Goal: Information Seeking & Learning: Learn about a topic

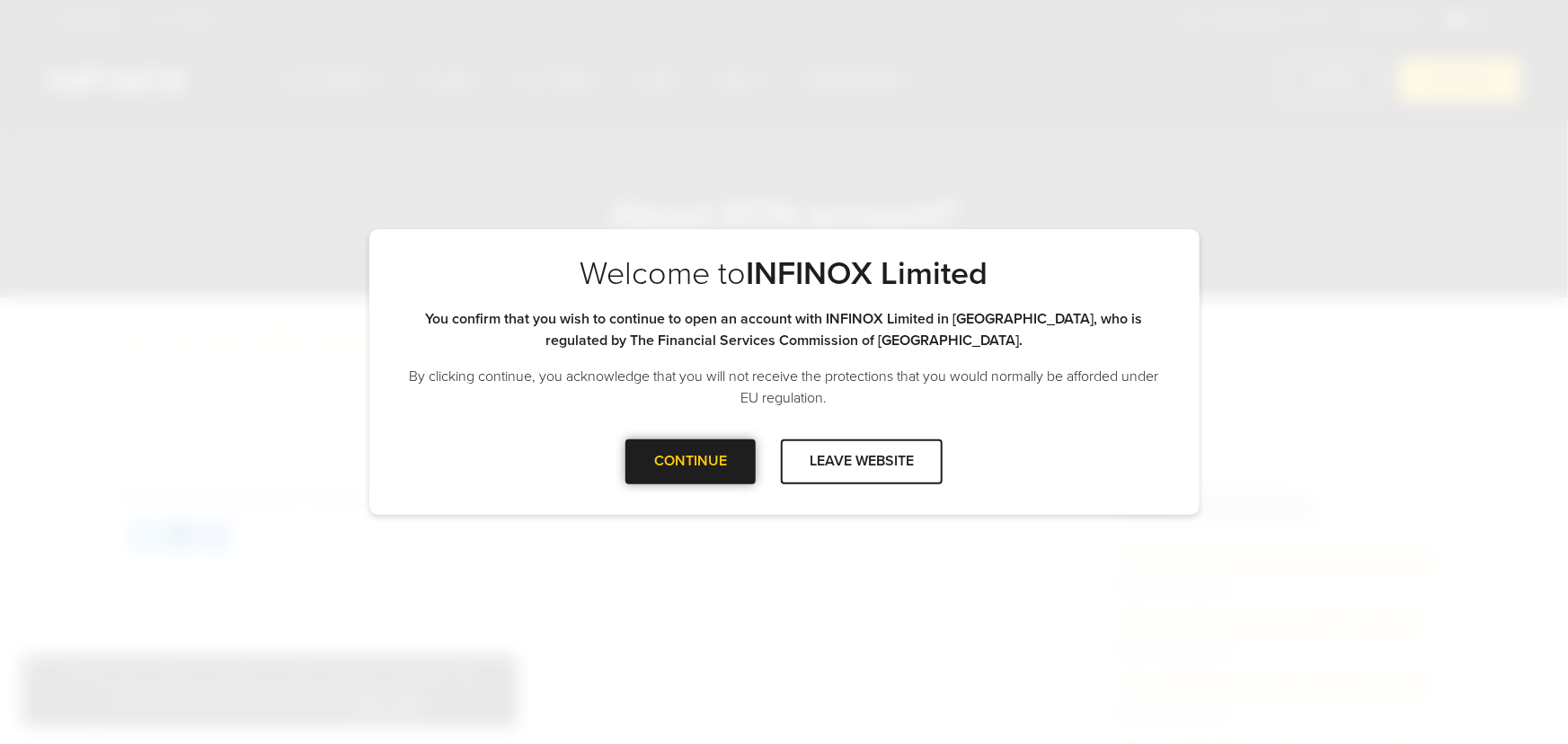
click at [674, 466] on div "CONTINUE" at bounding box center [690, 461] width 130 height 44
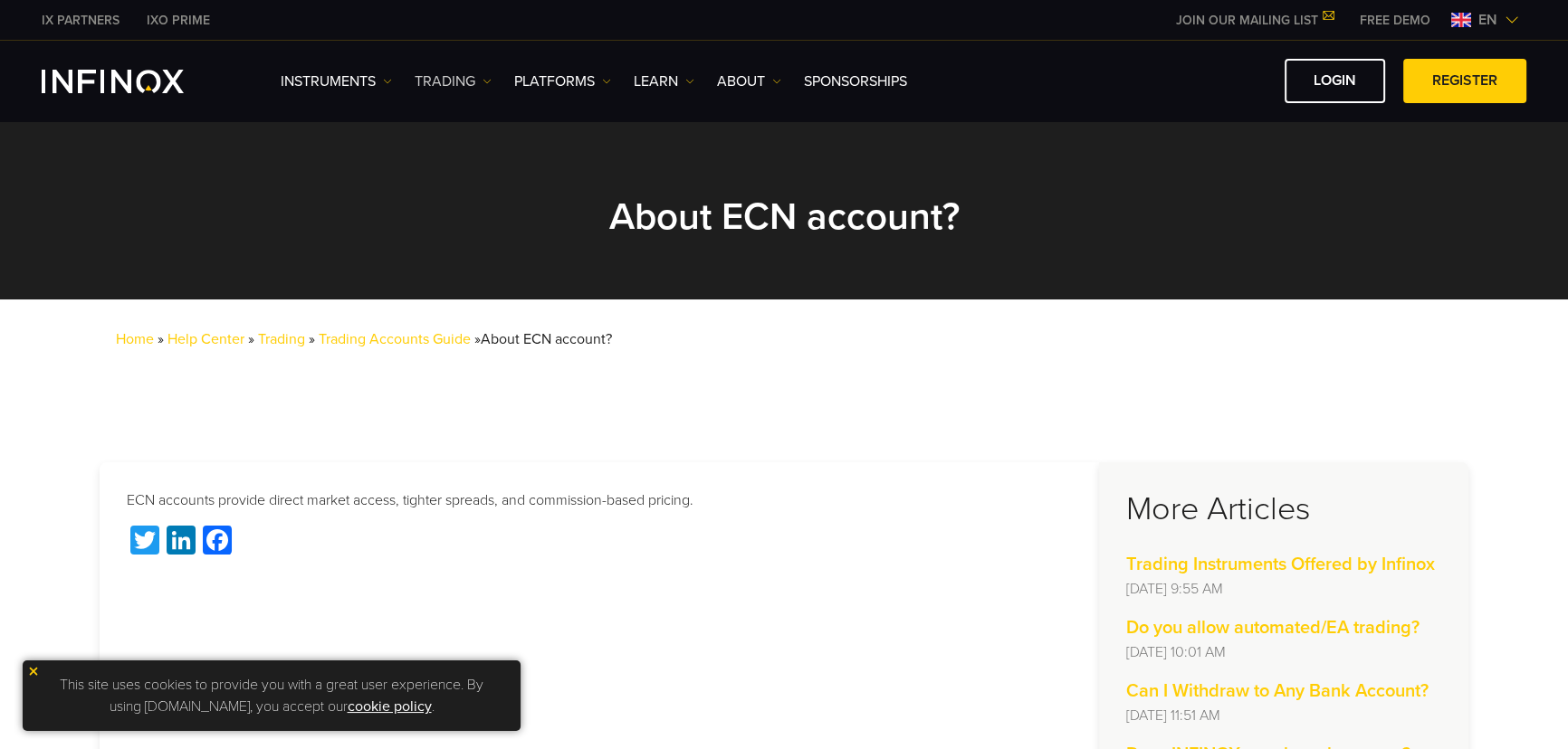
drag, startPoint x: 439, startPoint y: 58, endPoint x: 450, endPoint y: 71, distance: 17.0
click at [443, 65] on div "Instruments Instruments Product Information TRADING" at bounding box center [784, 80] width 1568 height 80
click at [450, 71] on link "TRADING" at bounding box center [453, 81] width 77 height 22
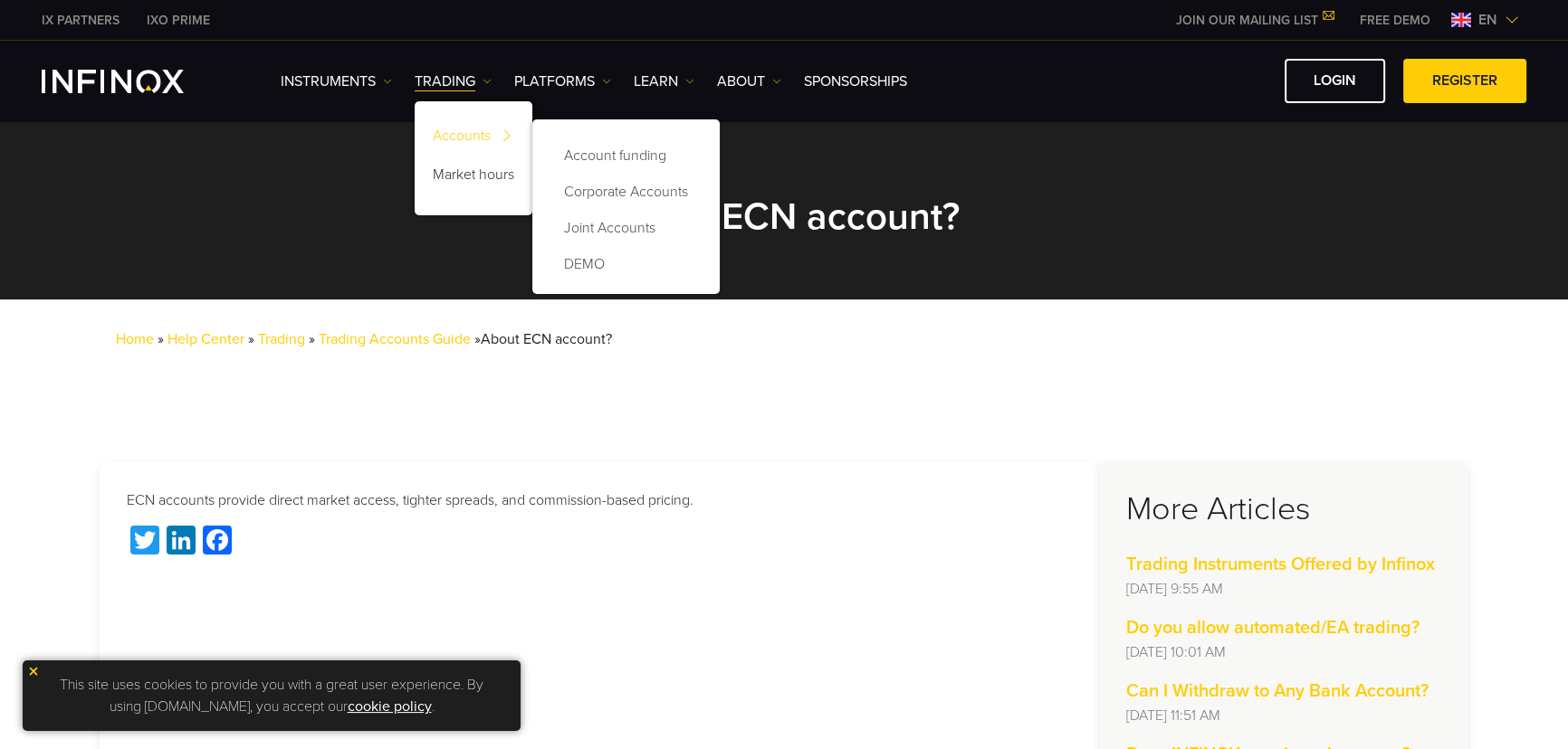
click at [457, 136] on link "Accounts" at bounding box center [473, 139] width 117 height 39
